Goal: Navigation & Orientation: Go to known website

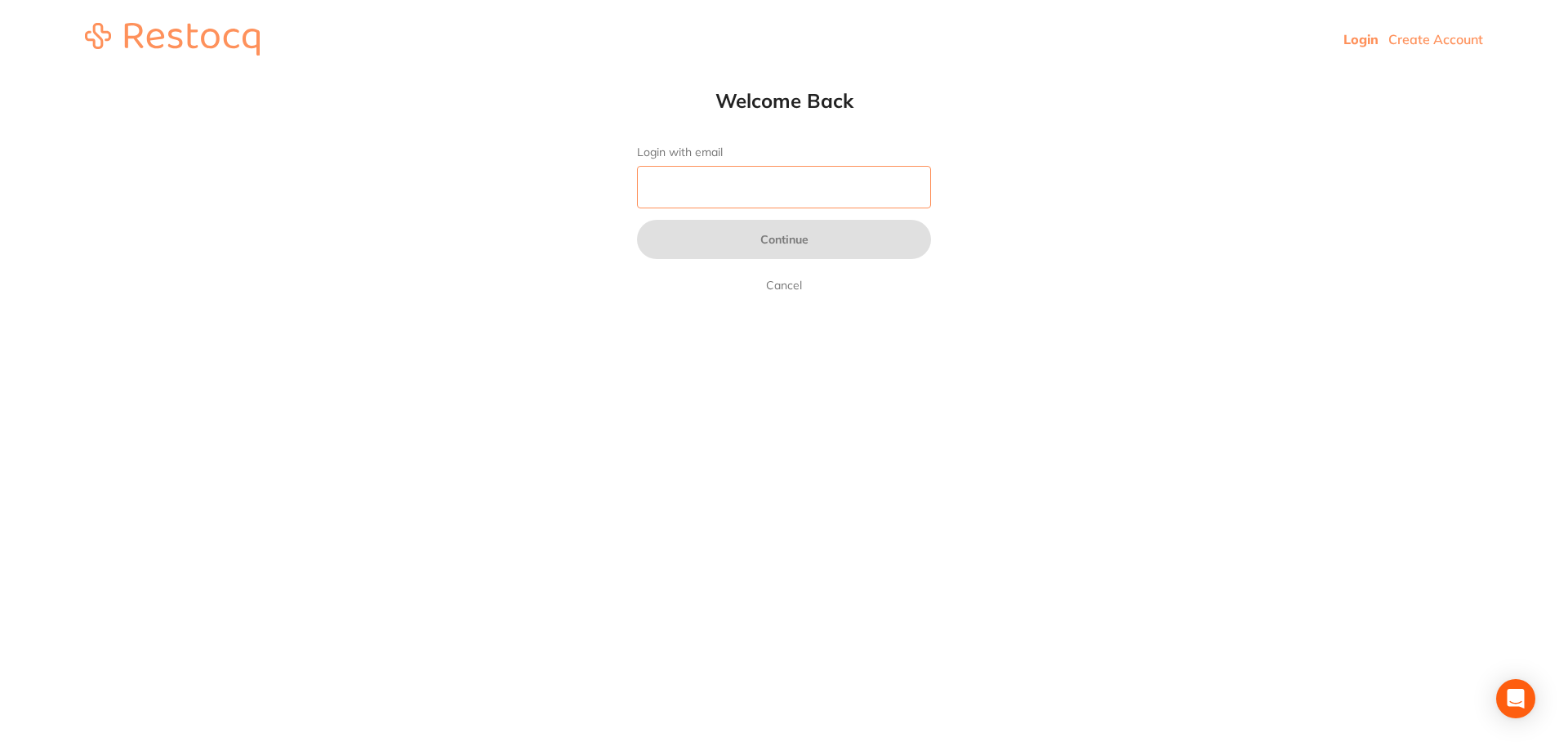
click at [723, 187] on input "Login with email" at bounding box center [784, 187] width 294 height 43
click at [738, 169] on input "Login with email" at bounding box center [784, 187] width 294 height 43
click at [733, 186] on input "Login with email" at bounding box center [784, 187] width 294 height 43
click at [729, 185] on input "Login with email" at bounding box center [784, 187] width 294 height 43
type input "[EMAIL_ADDRESS][DOMAIN_NAME]"
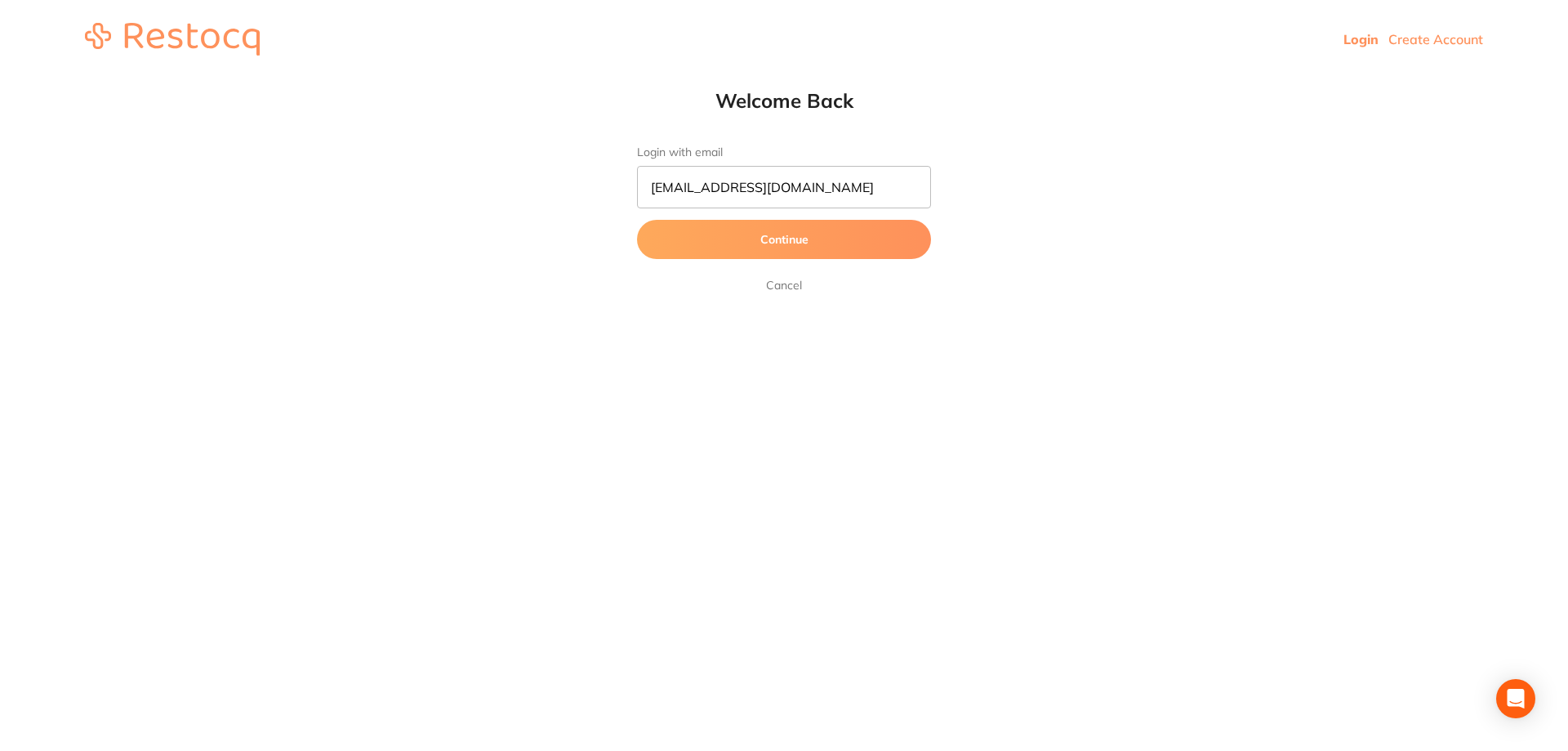
click at [778, 247] on button "Continue" at bounding box center [784, 239] width 294 height 39
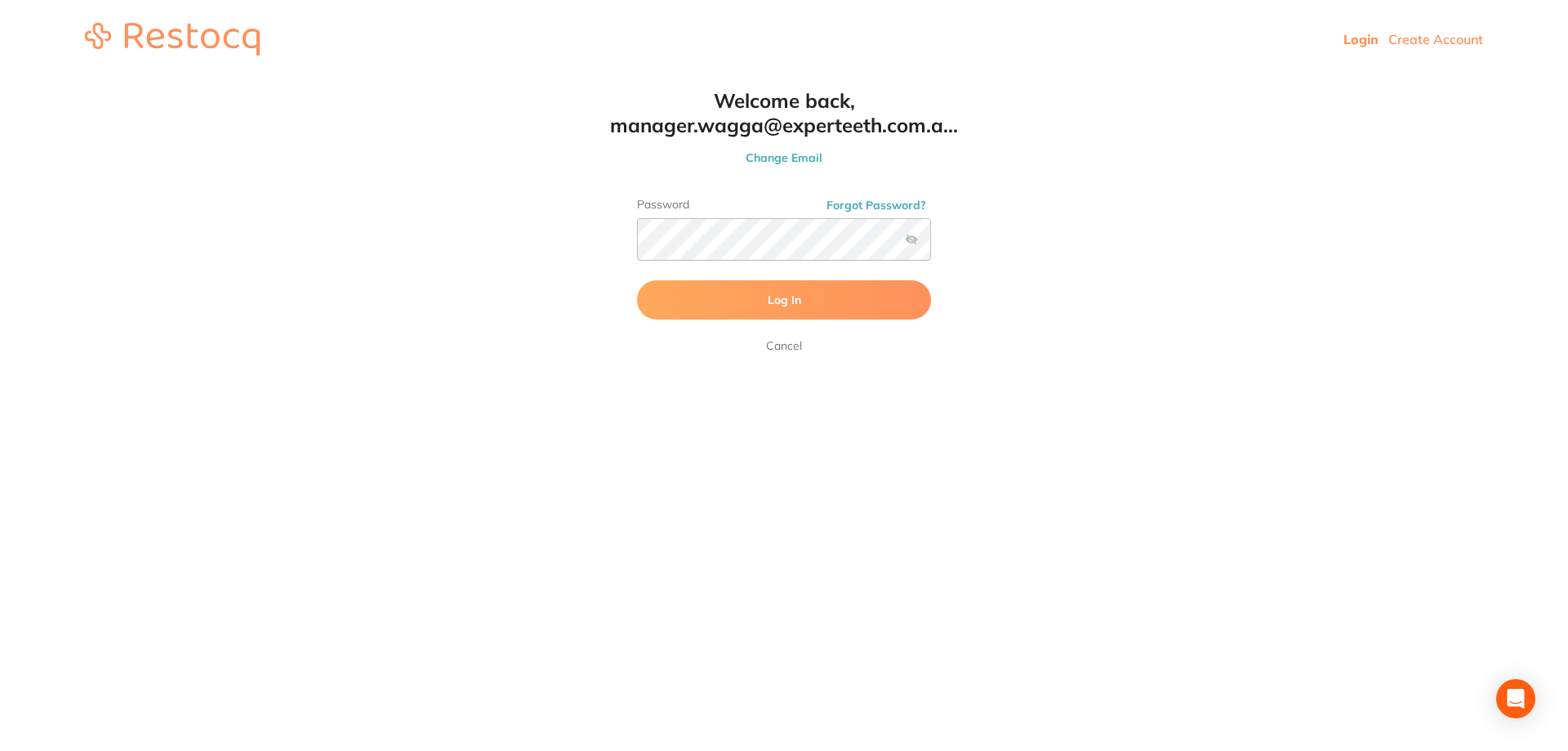
click at [782, 287] on button "Log In" at bounding box center [784, 300] width 294 height 39
